Goal: Information Seeking & Learning: Learn about a topic

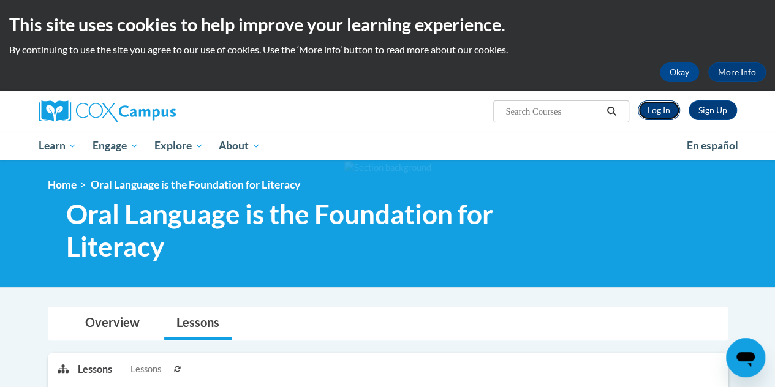
click at [658, 115] on link "Log In" at bounding box center [659, 110] width 42 height 20
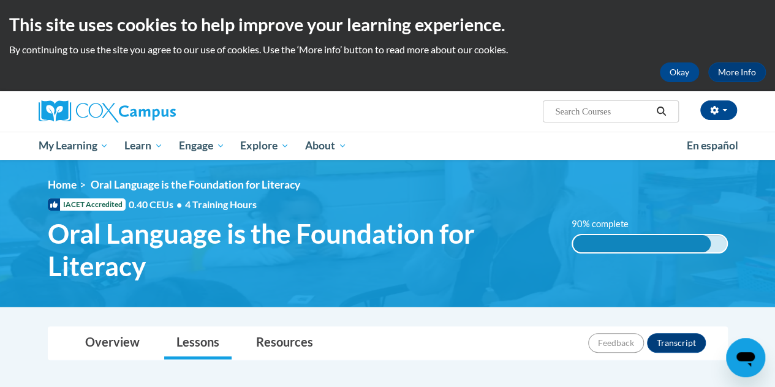
scroll to position [244, 0]
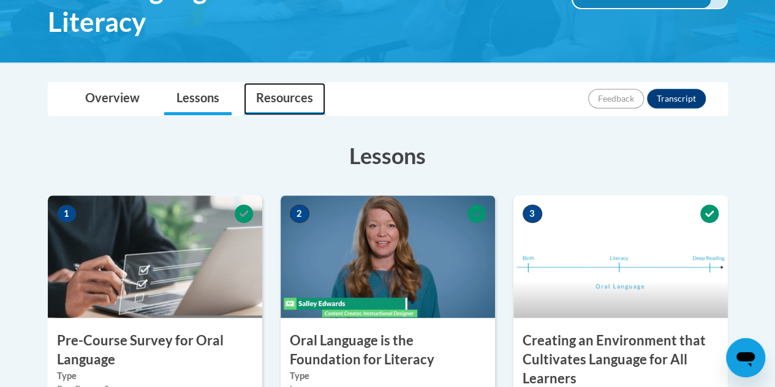
click at [255, 102] on link "Resources" at bounding box center [284, 99] width 81 height 32
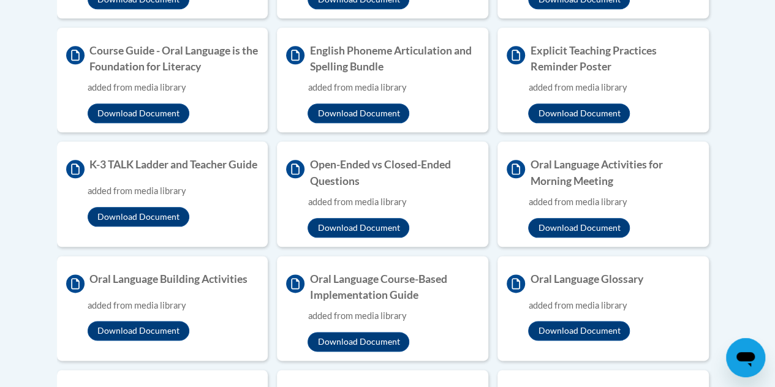
scroll to position [620, 0]
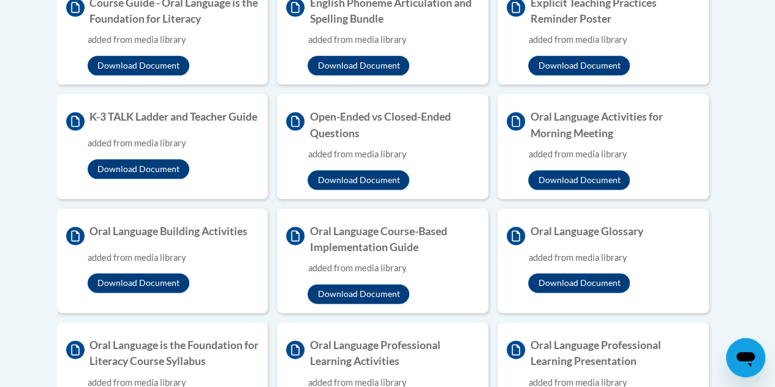
click at [429, 194] on li "Open-Ended vs Closed-Ended Questions added from media library Download Document" at bounding box center [382, 146] width 211 height 105
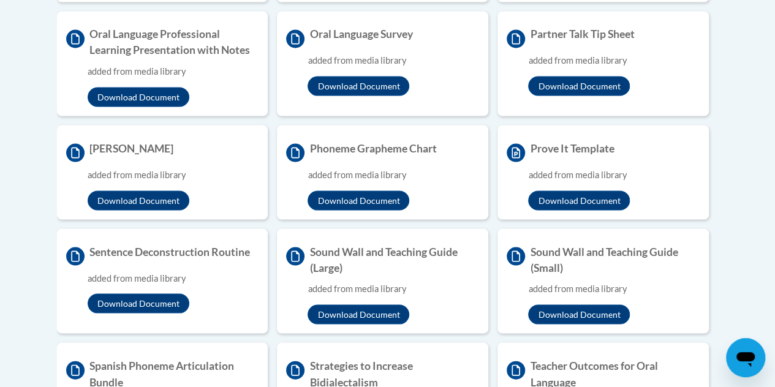
scroll to position [1091, 0]
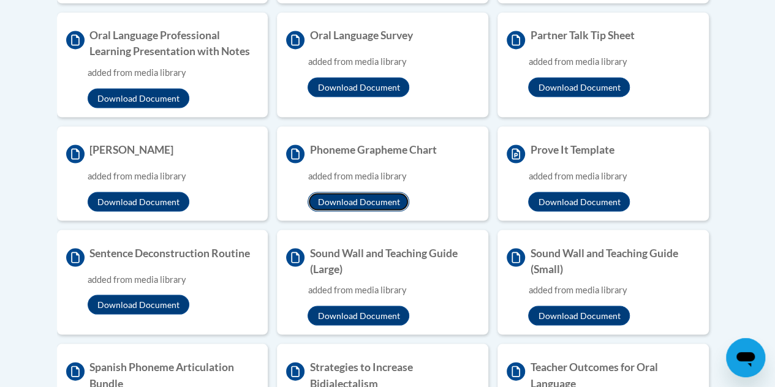
click at [341, 202] on button "Download Document" at bounding box center [358, 202] width 102 height 20
